Goal: Find specific page/section: Find specific page/section

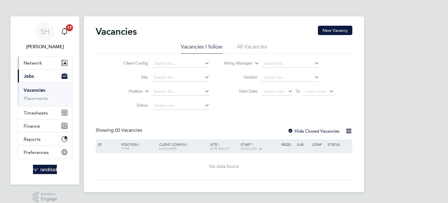
click at [33, 64] on span "Network" at bounding box center [33, 63] width 18 height 6
click at [173, 91] on input at bounding box center [180, 91] width 57 height 8
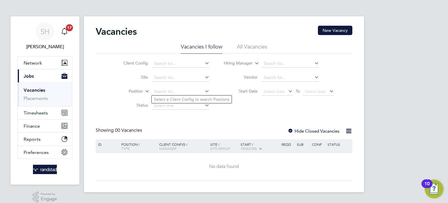
click at [96, 88] on div "Client Config Site Position Status Hiring Manager Vendor Start Date Select date…" at bounding box center [224, 83] width 257 height 59
click at [34, 97] on link "Placements" at bounding box center [36, 98] width 24 height 6
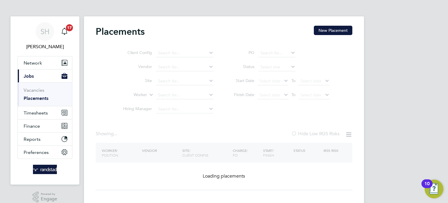
click at [164, 95] on ul "Client Config Vendor Site Worker Hiring Manager" at bounding box center [166, 81] width 110 height 70
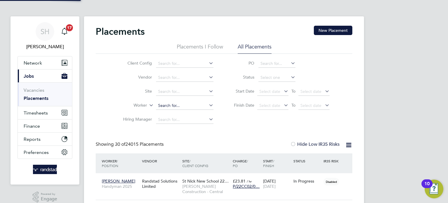
click at [162, 108] on input at bounding box center [184, 105] width 57 height 8
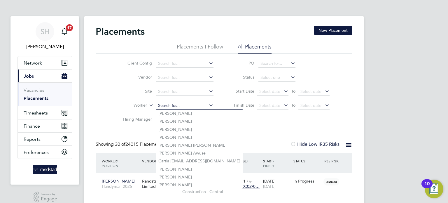
paste input "C-000603089"
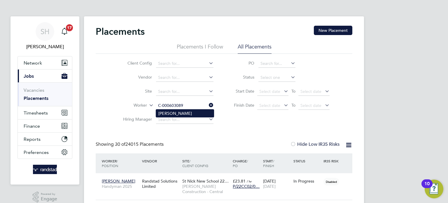
click at [163, 112] on li "Peter Newman" at bounding box center [185, 113] width 58 height 8
type input "Peter Newman"
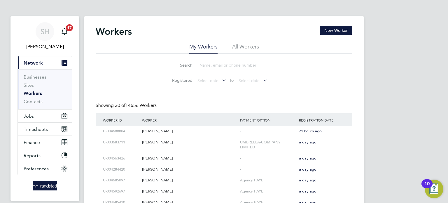
click at [216, 64] on input at bounding box center [238, 64] width 85 height 11
paste input "C-000603089"
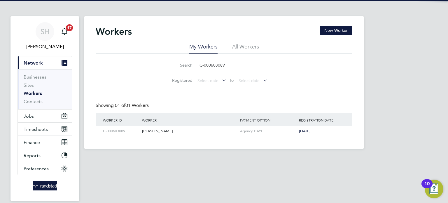
type input "C-000603089"
click at [160, 138] on div "Workers New Worker My Workers All Workers Search C-000603089 Registered Select …" at bounding box center [224, 82] width 280 height 132
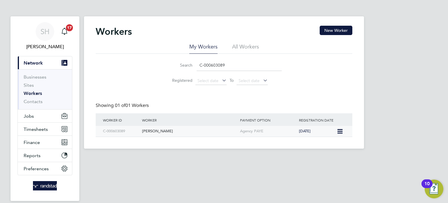
click at [162, 133] on div "Peter Newman" at bounding box center [190, 131] width 98 height 11
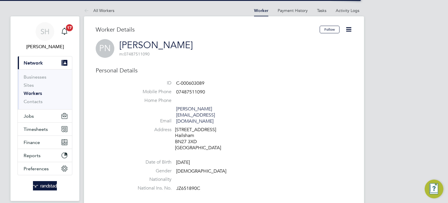
scroll to position [134, 0]
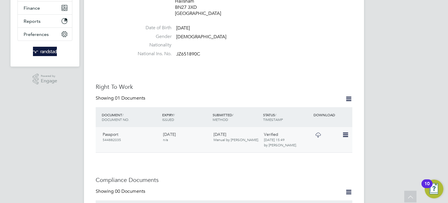
click at [319, 132] on icon at bounding box center [317, 134] width 7 height 5
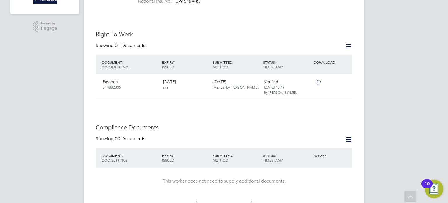
scroll to position [191, 0]
